Goal: Complete application form

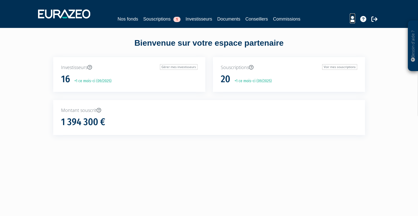
drag, startPoint x: 354, startPoint y: 20, endPoint x: 358, endPoint y: 20, distance: 3.0
click at [354, 20] on icon at bounding box center [352, 19] width 5 height 6
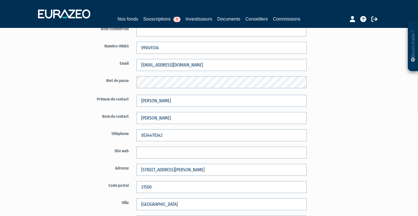
scroll to position [51, 0]
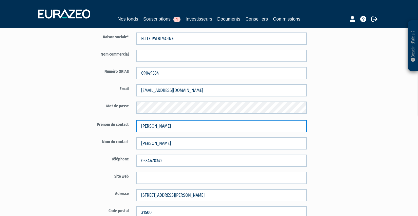
drag, startPoint x: 162, startPoint y: 125, endPoint x: 132, endPoint y: 129, distance: 30.6
click at [132, 129] on div "Prénom du contact [PERSON_NAME]" at bounding box center [191, 126] width 237 height 12
type input "[PERSON_NAME]"
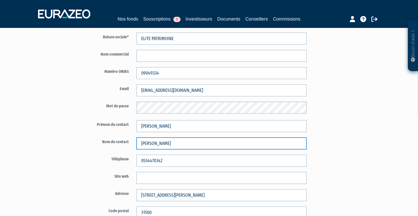
drag, startPoint x: 162, startPoint y: 143, endPoint x: 128, endPoint y: 148, distance: 34.0
click at [128, 148] on div "Nom du contact [PERSON_NAME]" at bounding box center [191, 143] width 237 height 12
type input "[PERSON_NAME]"
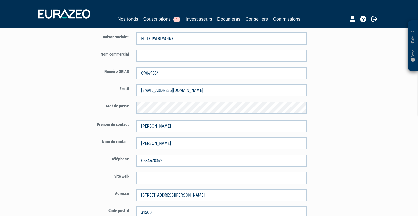
click at [103, 148] on div "Nom du contact [GEOGRAPHIC_DATA]" at bounding box center [191, 143] width 237 height 12
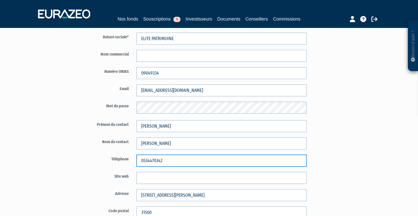
drag, startPoint x: 165, startPoint y: 160, endPoint x: 146, endPoint y: 160, distance: 18.7
click at [146, 160] on input "0534470342" at bounding box center [221, 160] width 170 height 12
type input "0557810729"
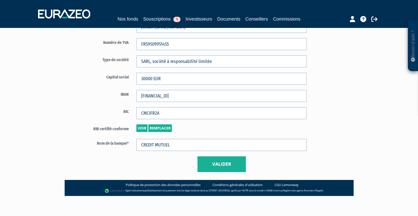
scroll to position [305, 0]
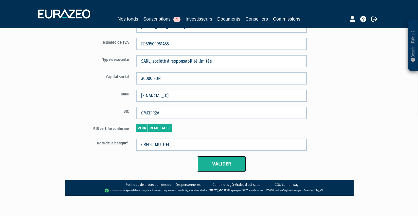
click at [226, 165] on button "Valider" at bounding box center [221, 164] width 48 height 16
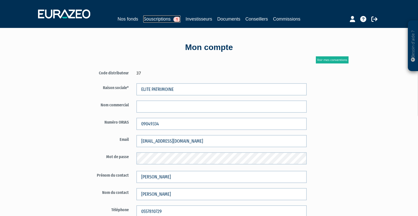
click at [161, 18] on link "Souscriptions 1" at bounding box center [161, 18] width 37 height 7
